Goal: Task Accomplishment & Management: Complete application form

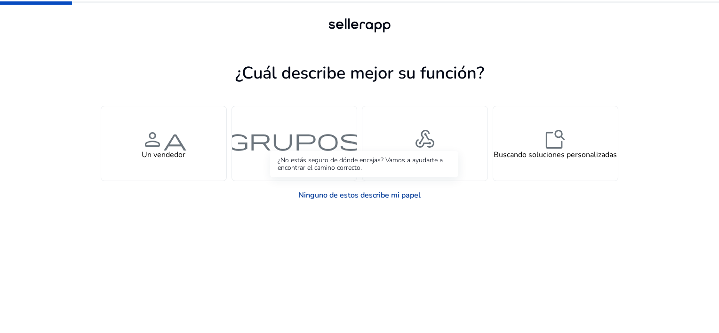
click at [390, 198] on link "Ninguno de estos describe mi papel" at bounding box center [359, 195] width 137 height 19
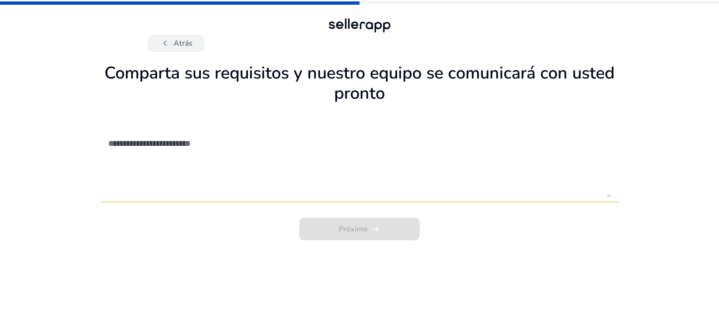
click at [168, 46] on span "chevron_left" at bounding box center [165, 43] width 11 height 11
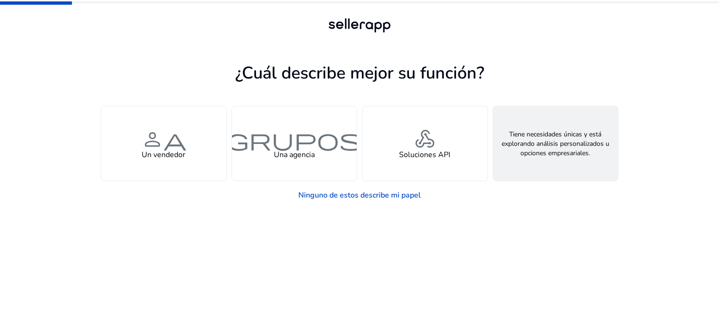
click at [550, 160] on h4 "Buscando soluciones personalizadas" at bounding box center [555, 155] width 123 height 9
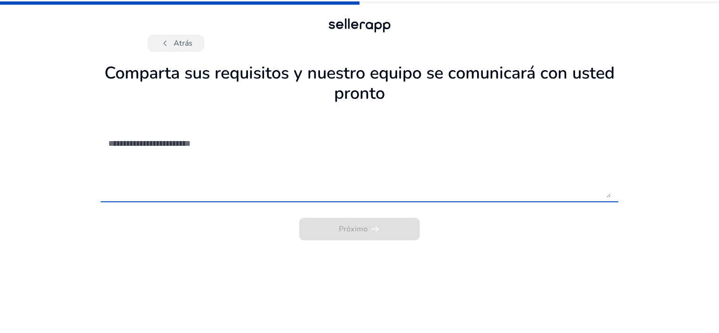
click at [196, 46] on button "chevron_left Atrás" at bounding box center [176, 43] width 56 height 17
